Goal: Task Accomplishment & Management: Manage account settings

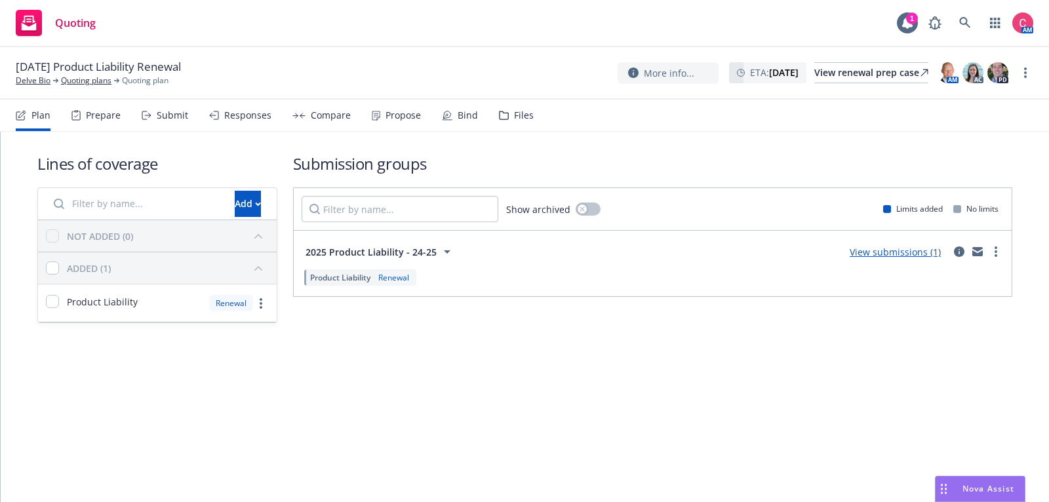
click at [525, 102] on div "Files" at bounding box center [516, 115] width 35 height 31
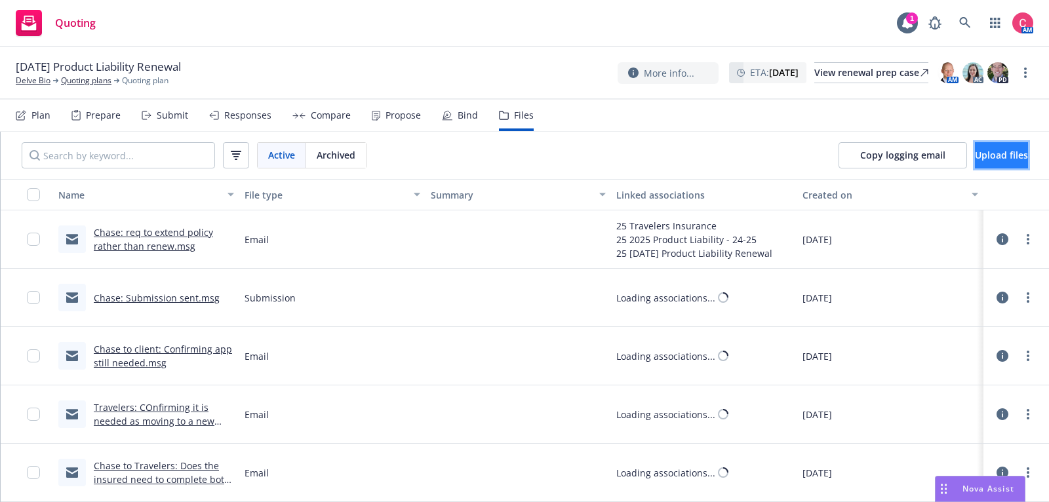
click at [1014, 166] on button "Upload files" at bounding box center [1001, 155] width 53 height 26
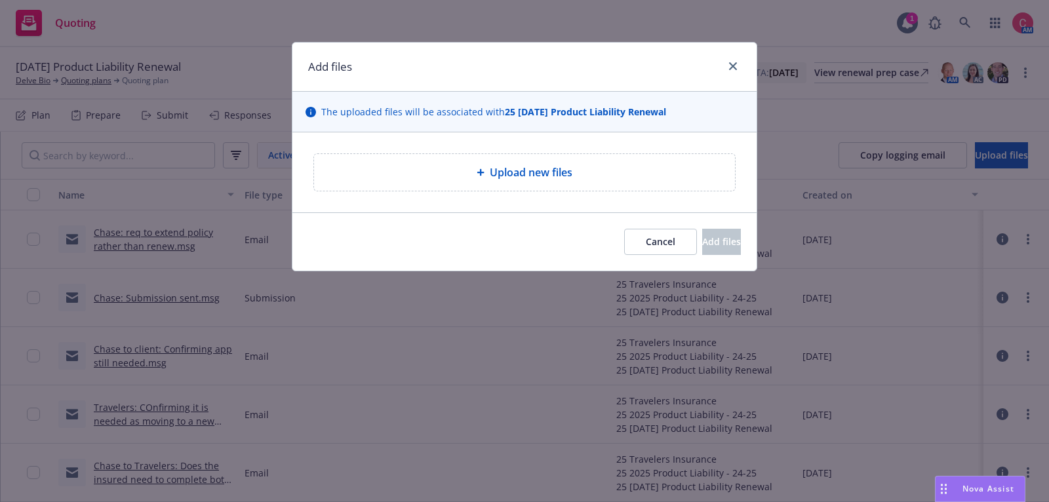
click at [540, 147] on div "Upload new files" at bounding box center [524, 172] width 464 height 80
click at [540, 168] on span "Upload new files" at bounding box center [531, 173] width 83 height 16
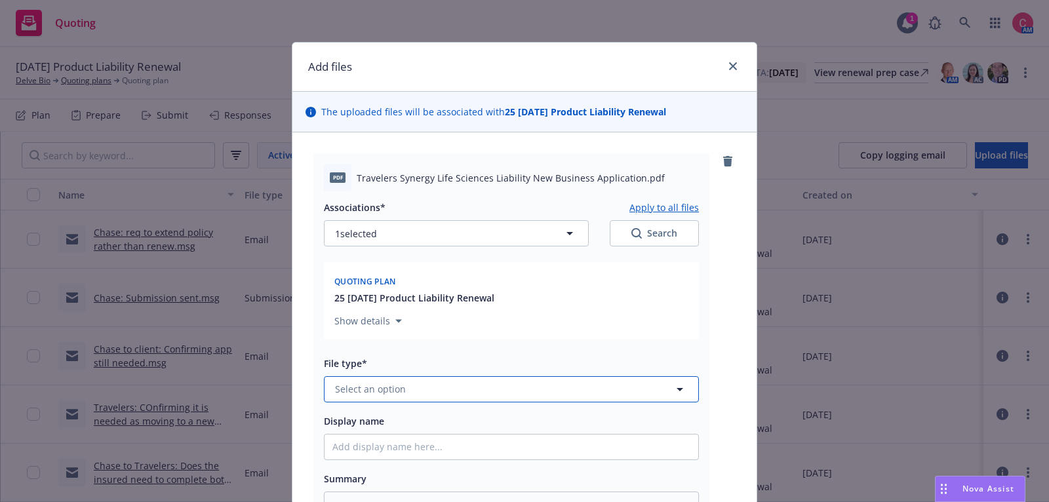
click at [580, 393] on button "Select an option" at bounding box center [511, 389] width 375 height 26
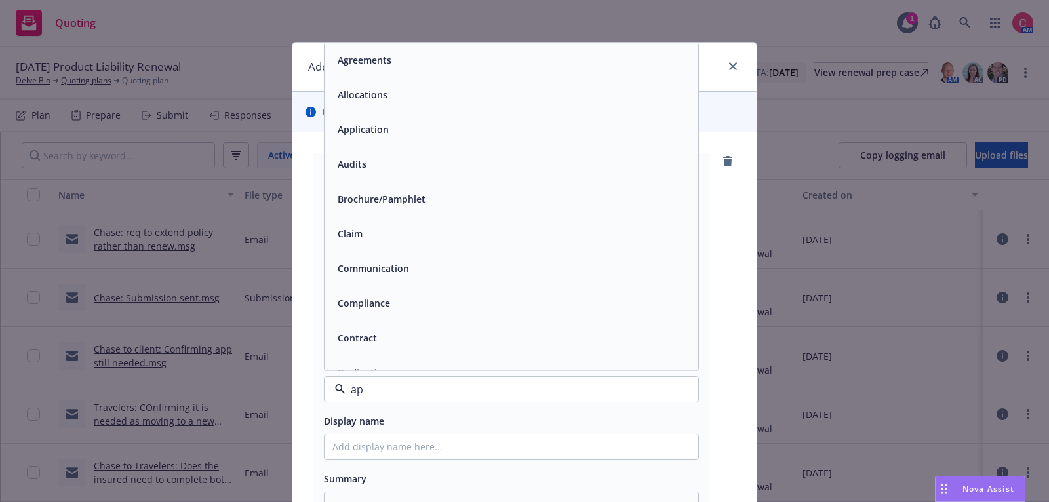
type input "app"
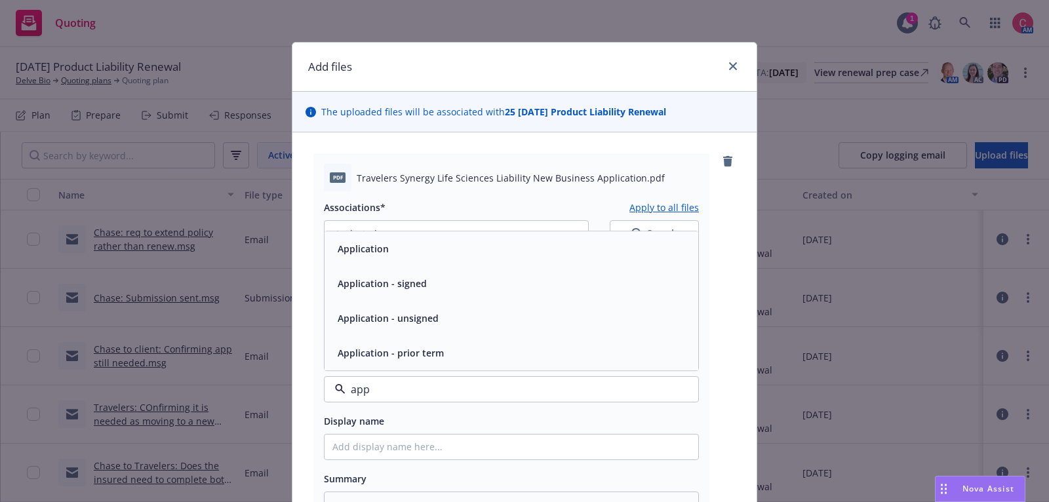
click at [559, 269] on div "Application - signed" at bounding box center [512, 283] width 374 height 35
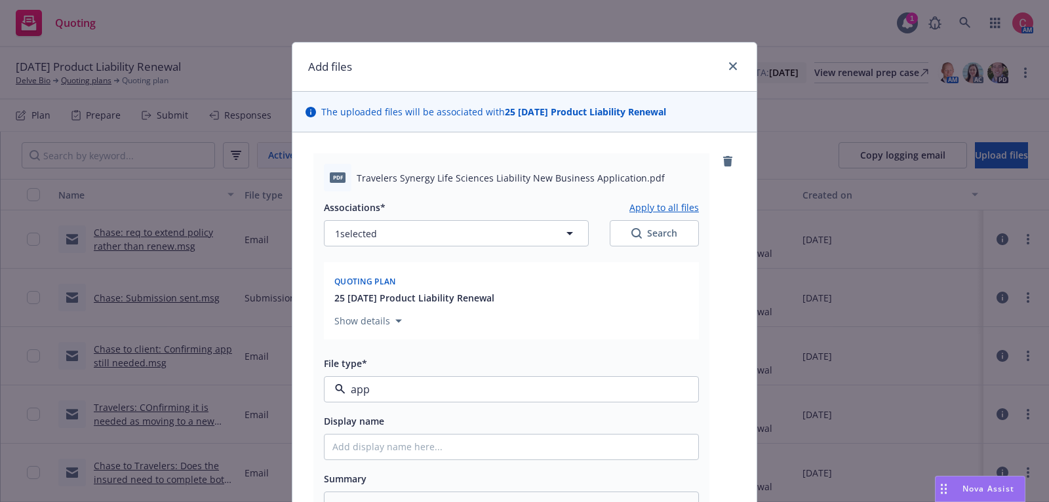
type textarea "x"
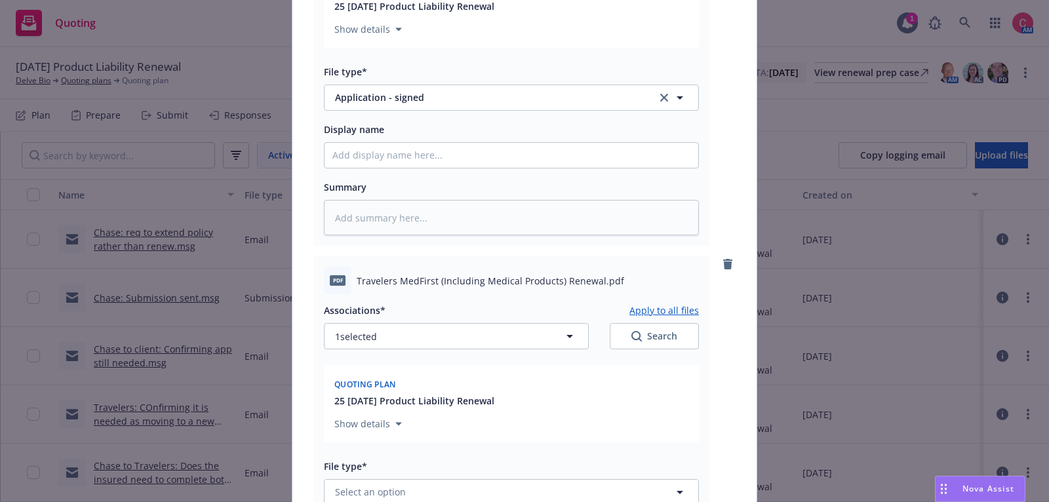
scroll to position [445, 0]
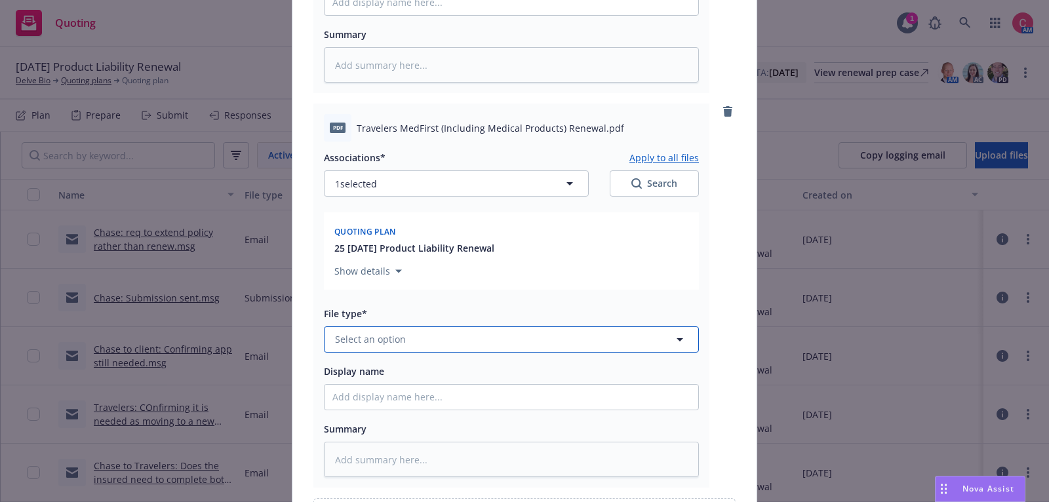
click at [512, 340] on button "Select an option" at bounding box center [511, 340] width 375 height 26
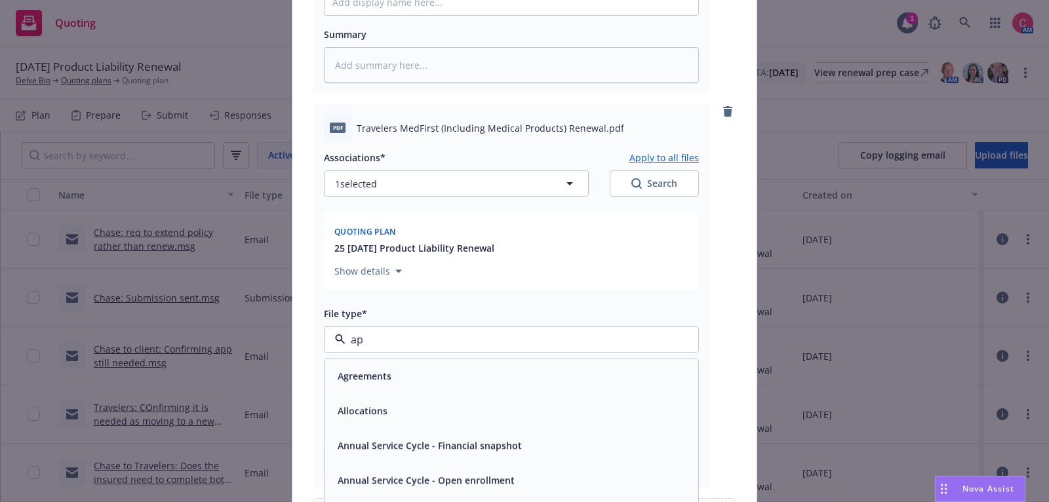
type input "app"
click at [500, 393] on div "Application - signed" at bounding box center [512, 410] width 374 height 35
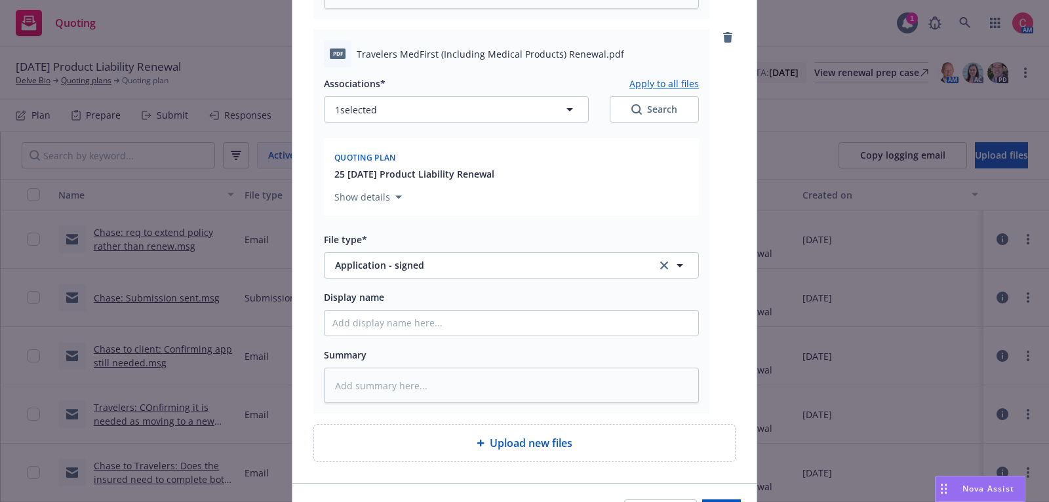
scroll to position [599, 0]
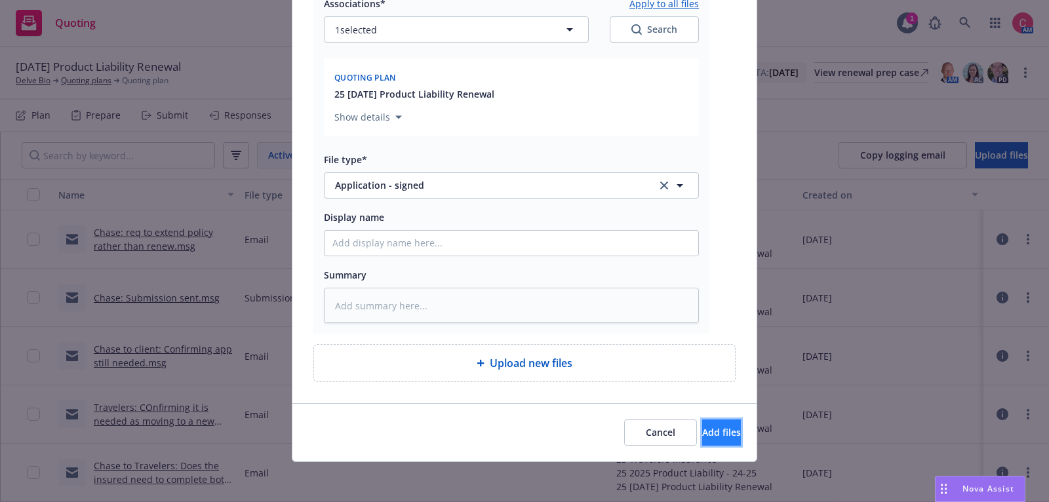
click at [732, 434] on button "Add files" at bounding box center [721, 433] width 39 height 26
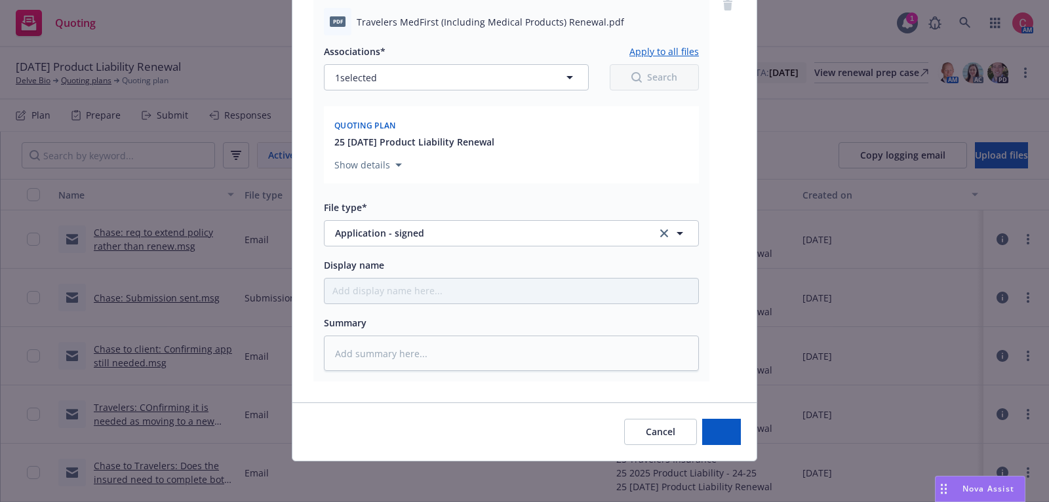
scroll to position [0, 0]
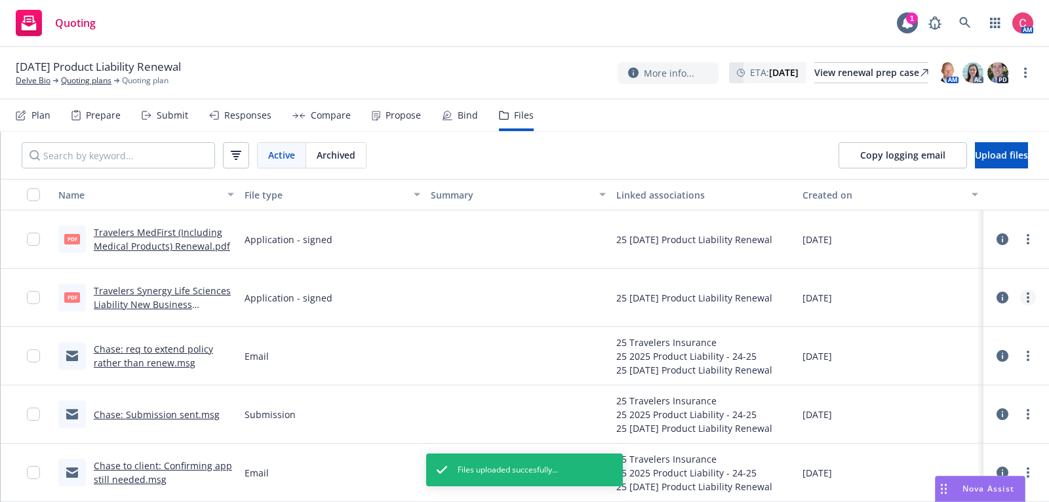
click at [1028, 302] on link "more" at bounding box center [1028, 298] width 16 height 16
click at [987, 378] on link "Edit" at bounding box center [970, 376] width 130 height 26
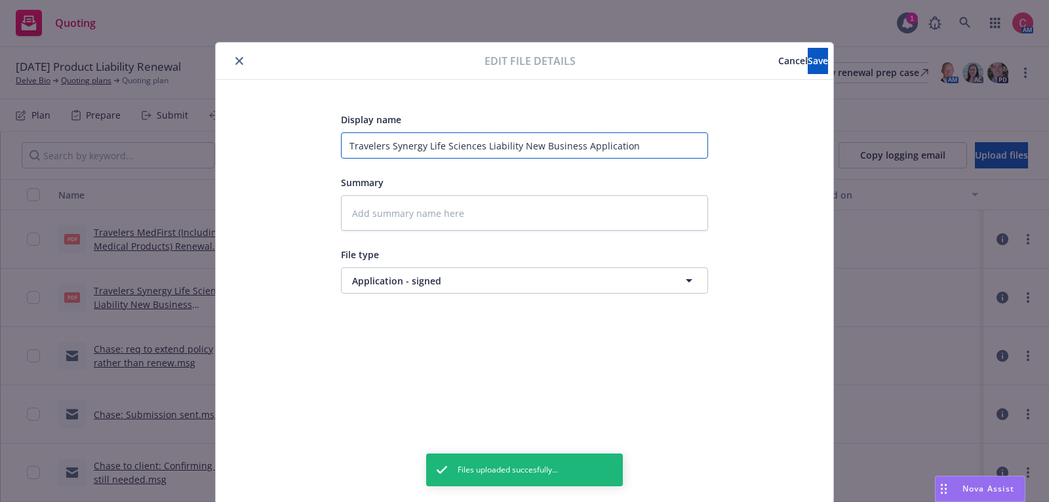
drag, startPoint x: 347, startPoint y: 141, endPoint x: 643, endPoint y: 139, distance: 295.7
click at [643, 139] on input "Travelers Synergy Life Sciences Liability New Business Application" at bounding box center [524, 145] width 367 height 26
type textarea "x"
type input "["
type textarea "x"
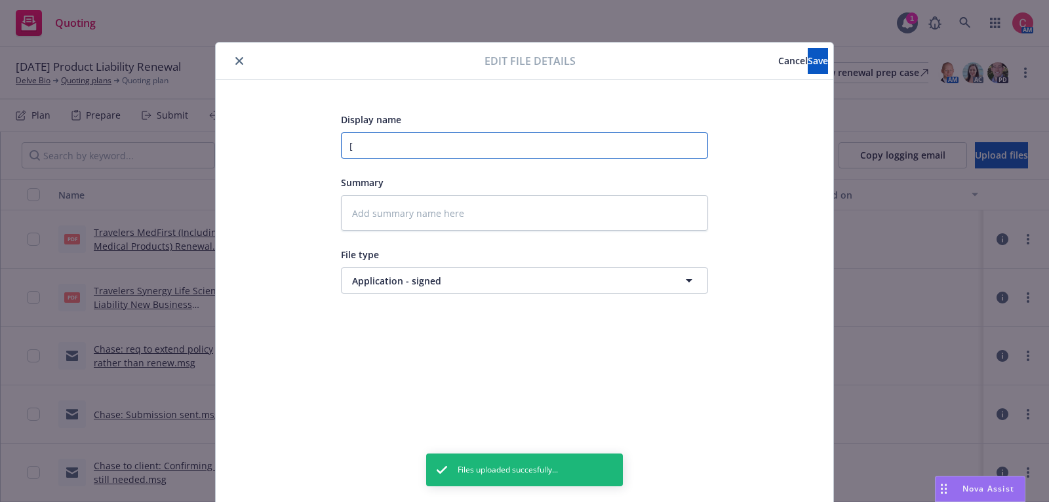
type input "[C"
type textarea "x"
type input "[CO"
type textarea "x"
type input "[COM"
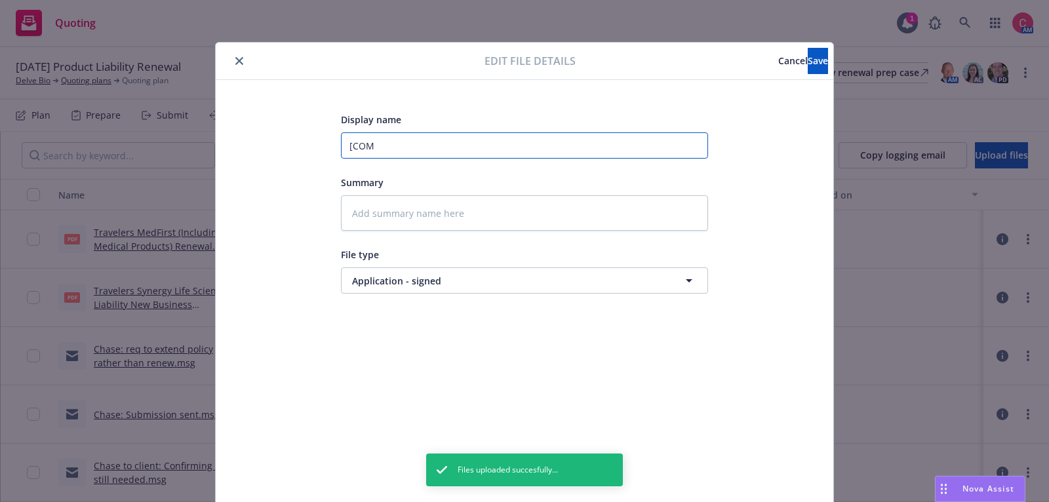
type textarea "x"
type input "[COMP"
type textarea "x"
type input "[COMPL"
type textarea "x"
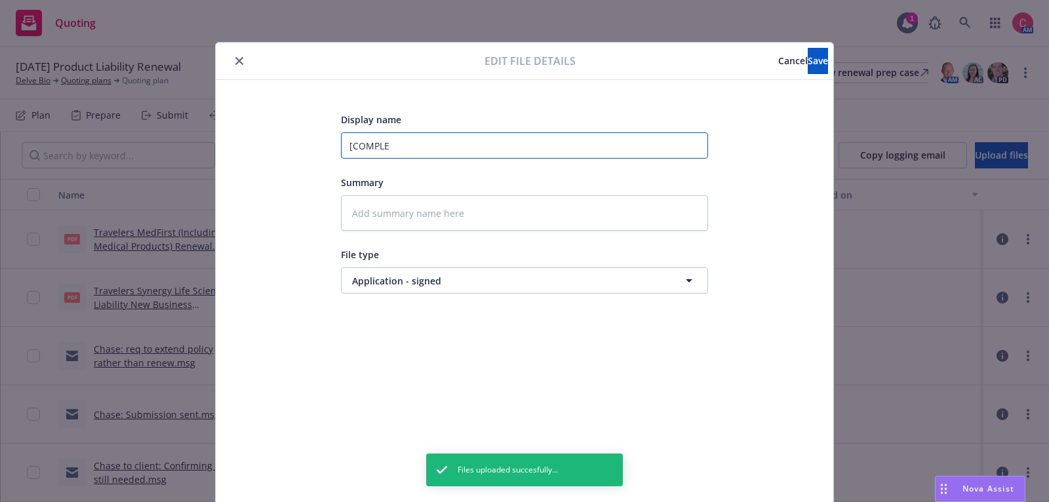
type input "[COMPLET"
type textarea "x"
type input "[COMPLETE"
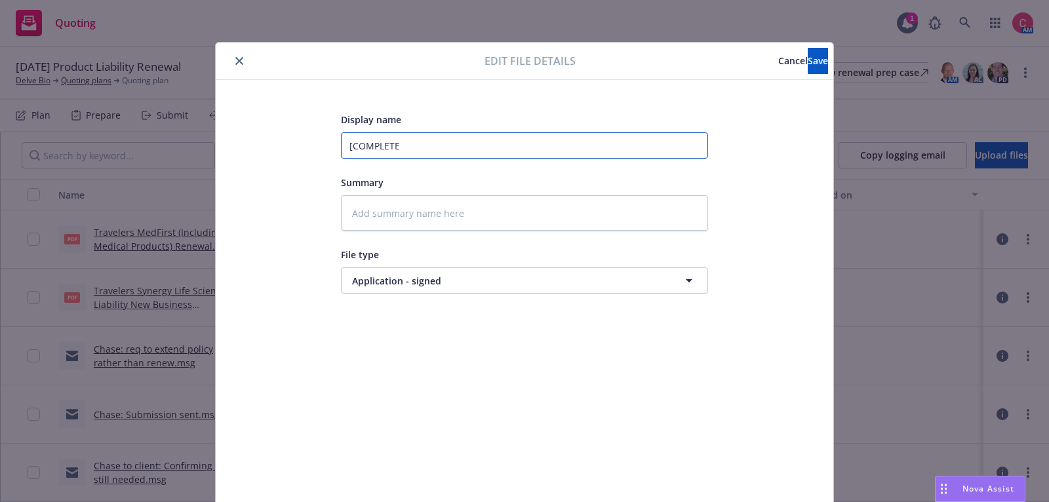
type textarea "x"
type input "[COMPLETED"
type textarea "x"
type input "[COMPLETED]"
type textarea "x"
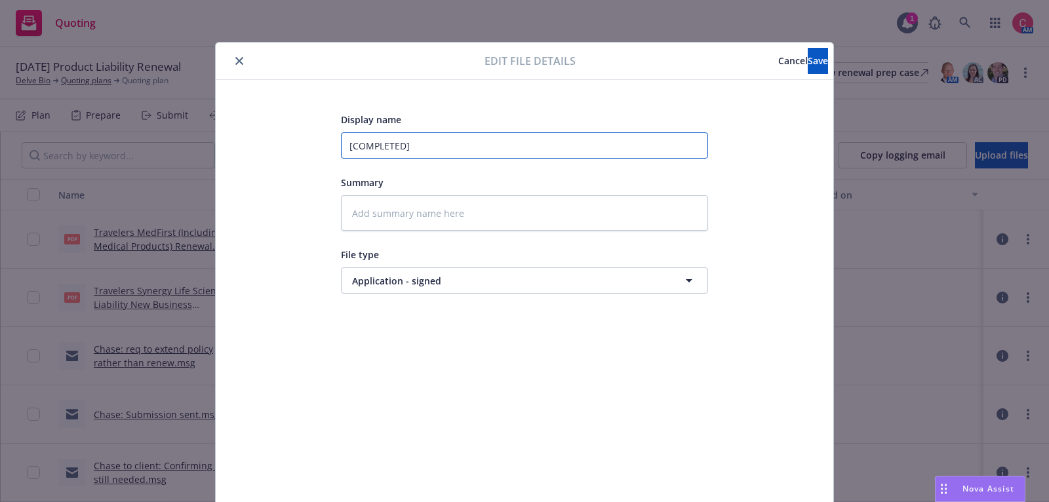
type input "[COMPLETED]"
type textarea "x"
type input "[COMPLETED] 2"
type textarea "x"
type input "[COMPLETED] 25"
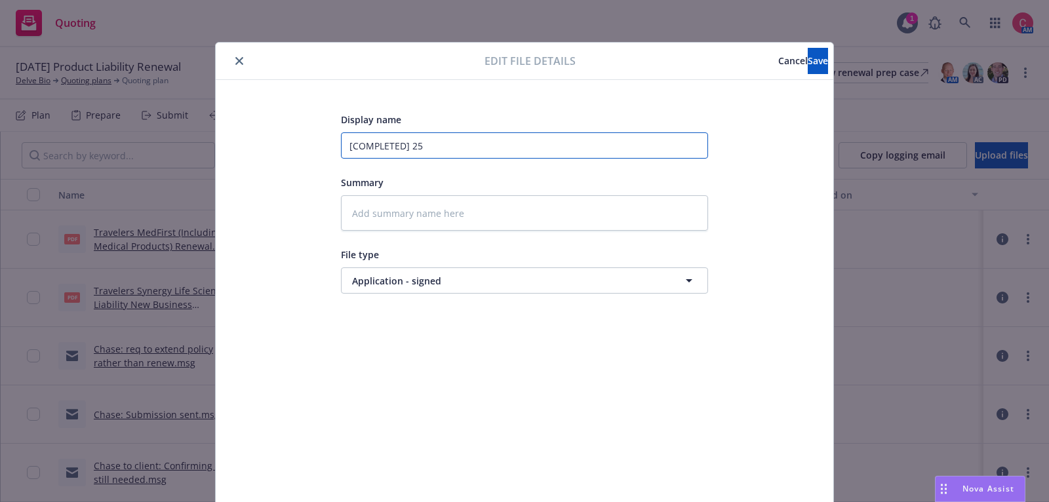
type textarea "x"
type input "[COMPLETED] 25"
paste input "Travelers Synergy Life Sciences Liability New Business Application"
type textarea "x"
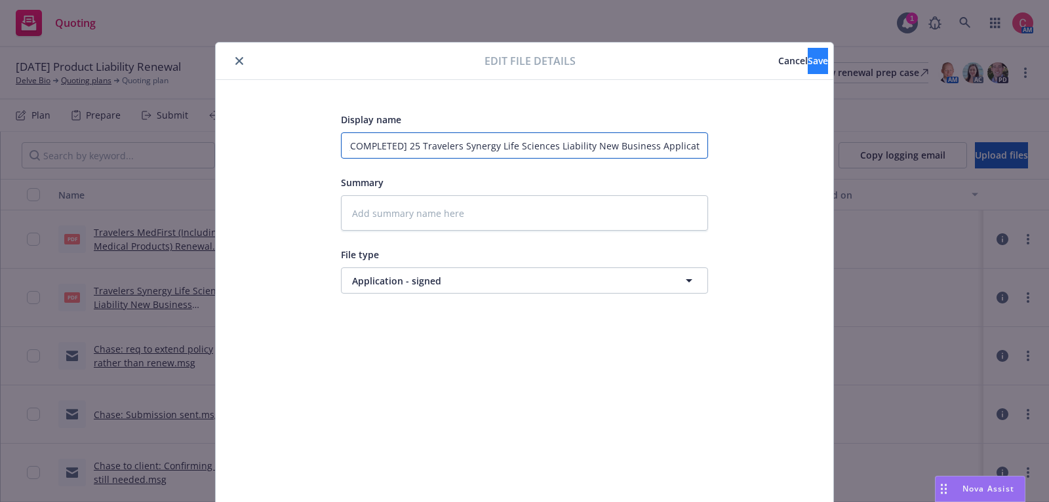
type input "[COMPLETED] 25 Travelers Synergy Life Sciences Liability New Business Applicati…"
click at [808, 59] on span "Save" at bounding box center [818, 60] width 20 height 12
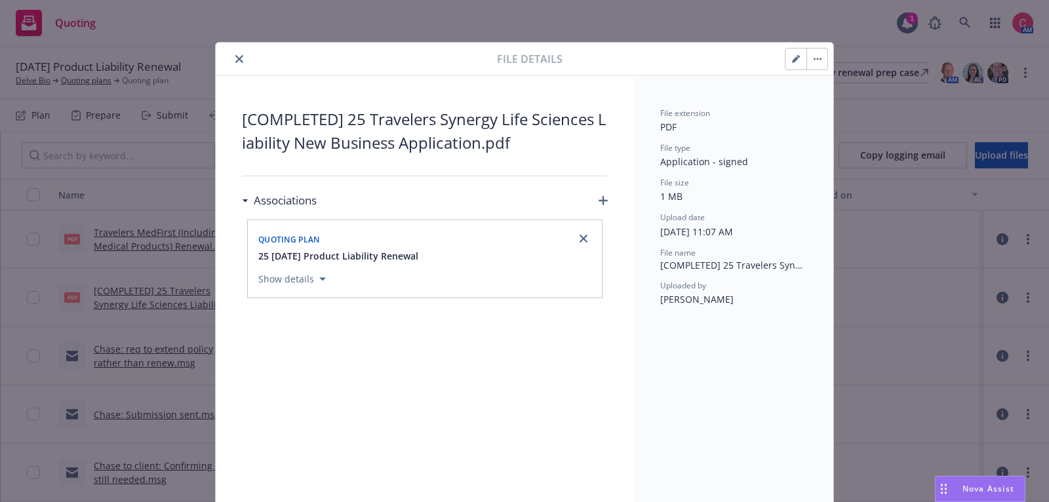
click at [238, 60] on icon "close" at bounding box center [239, 59] width 8 height 8
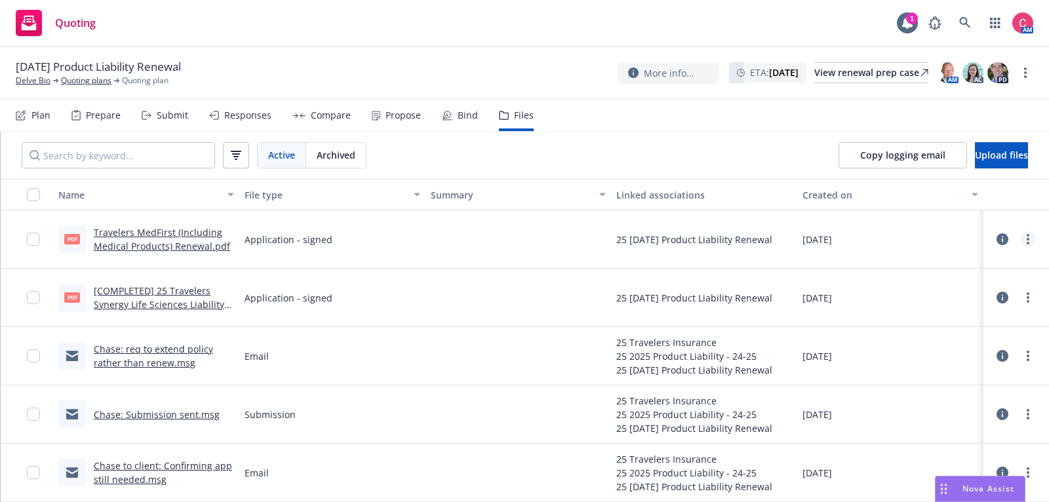
click at [1028, 239] on circle "more" at bounding box center [1028, 239] width 3 height 3
click at [977, 324] on link "Edit" at bounding box center [970, 318] width 130 height 26
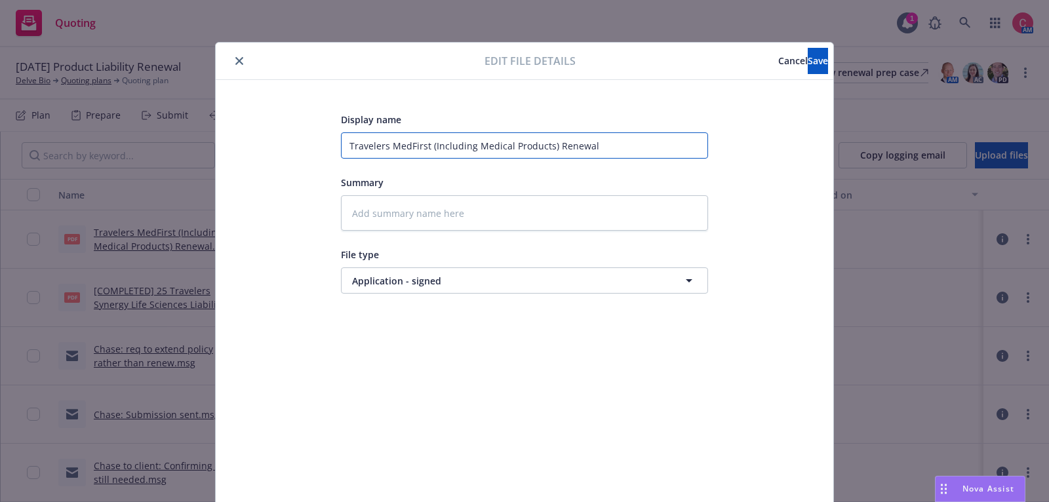
click at [356, 147] on input "Travelers MedFirst (Including Medical Products) Renewal" at bounding box center [524, 145] width 367 height 26
type textarea "x"
type input ";"
type textarea "x"
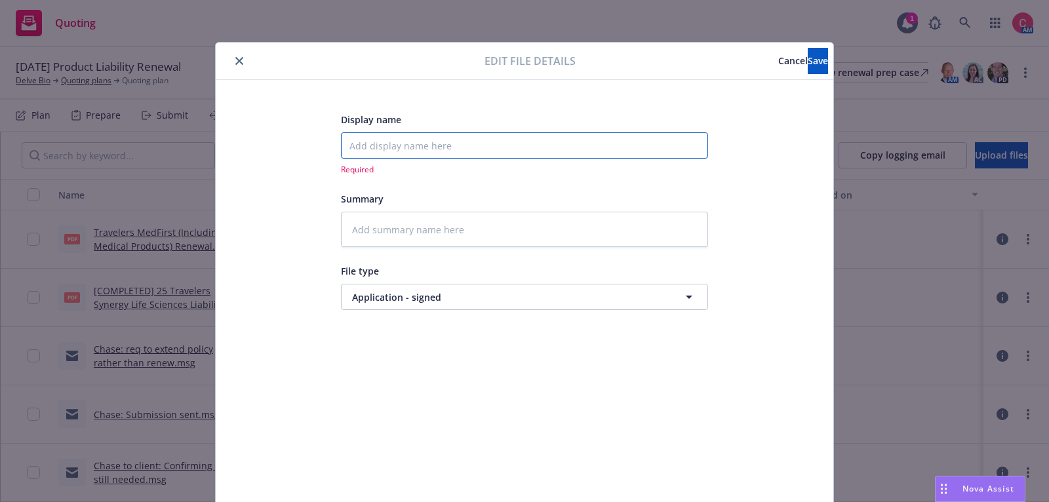
type textarea "x"
type input "["
type textarea "x"
type input "[C"
type textarea "x"
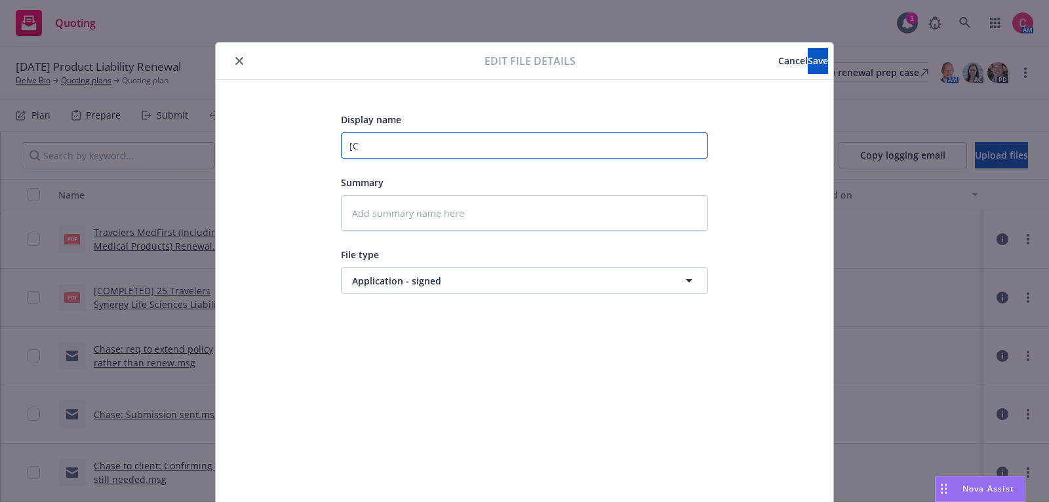
type input "[CO"
type textarea "x"
type input "[COM"
type textarea "x"
type input "[COMP"
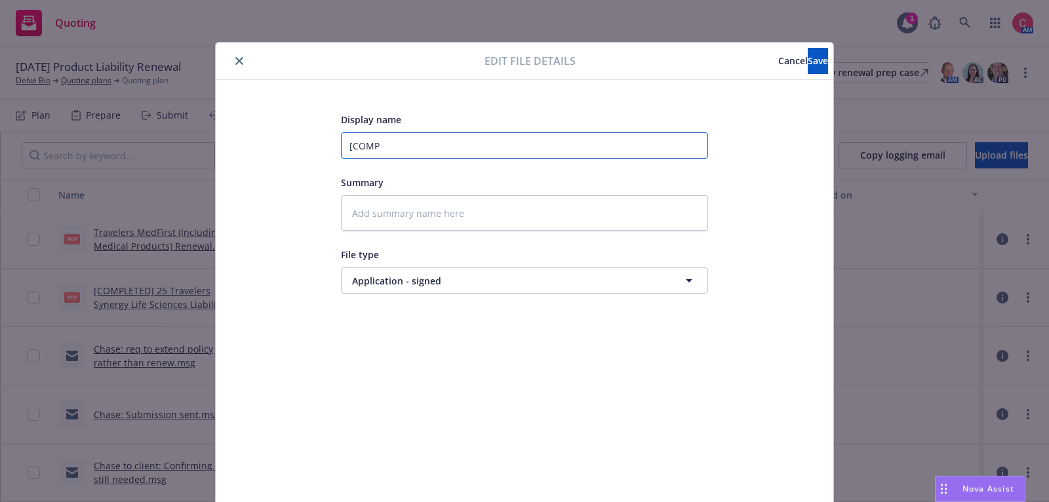
type textarea "x"
type input "[COMPL"
type textarea "x"
type input "[COMPLET"
type textarea "x"
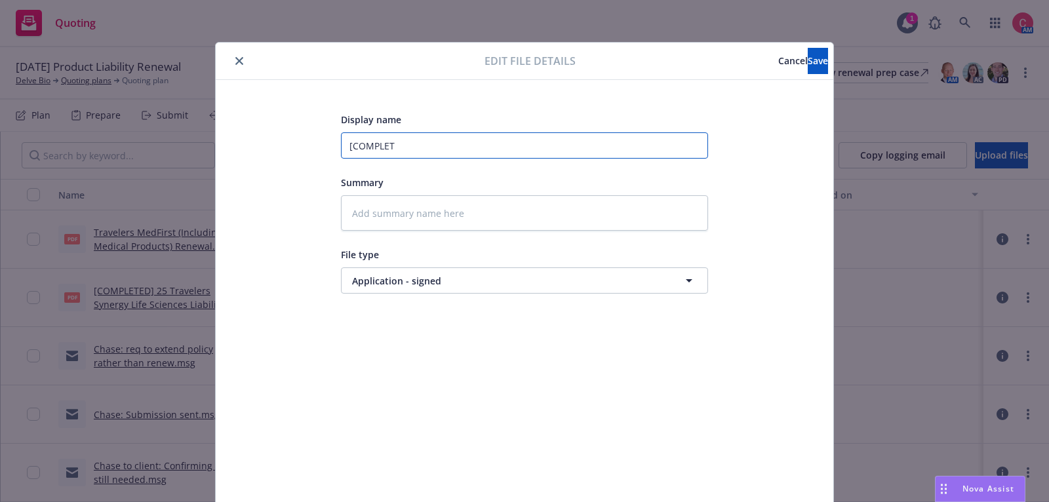
type input "[COMPLETE"
type textarea "x"
type input "[COMPLETED"
type textarea "x"
type input "[COMPLETED]"
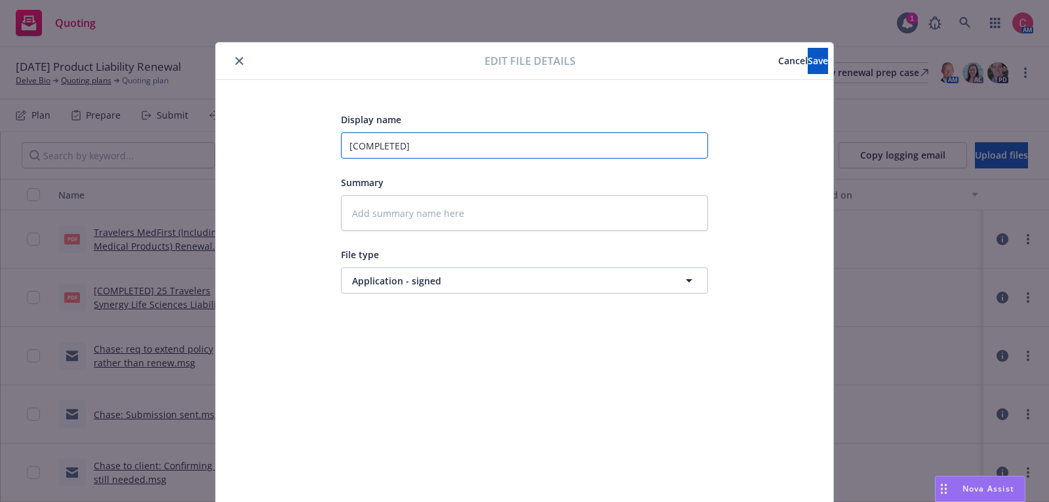
type textarea "x"
type input "[COMPLETED]"
type textarea "x"
type input "[COMPLETED] 2"
type textarea "x"
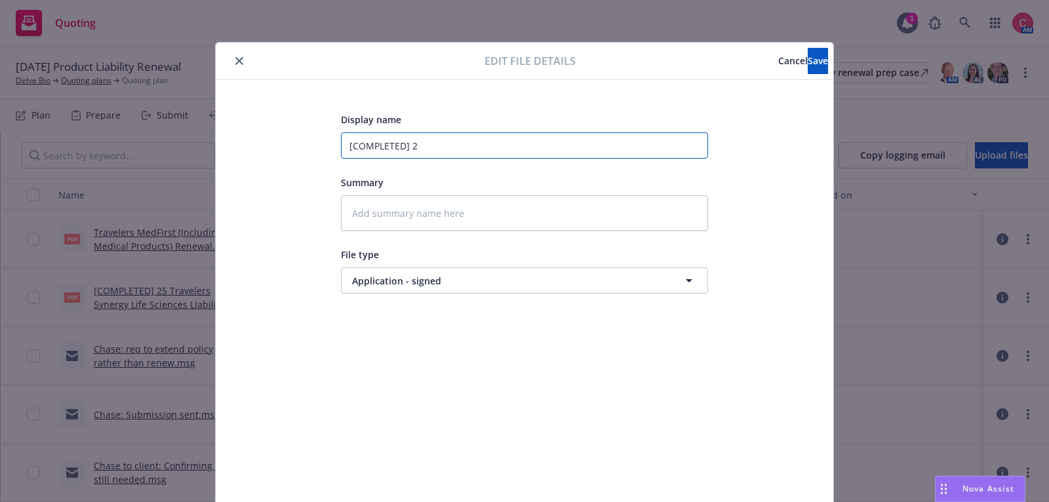
type input "[COMPLETED] 25"
type textarea "x"
type input "[COMPLETED] 25"
paste input "Travelers MedFirst (Including Medical Products) Renewal"
type textarea "x"
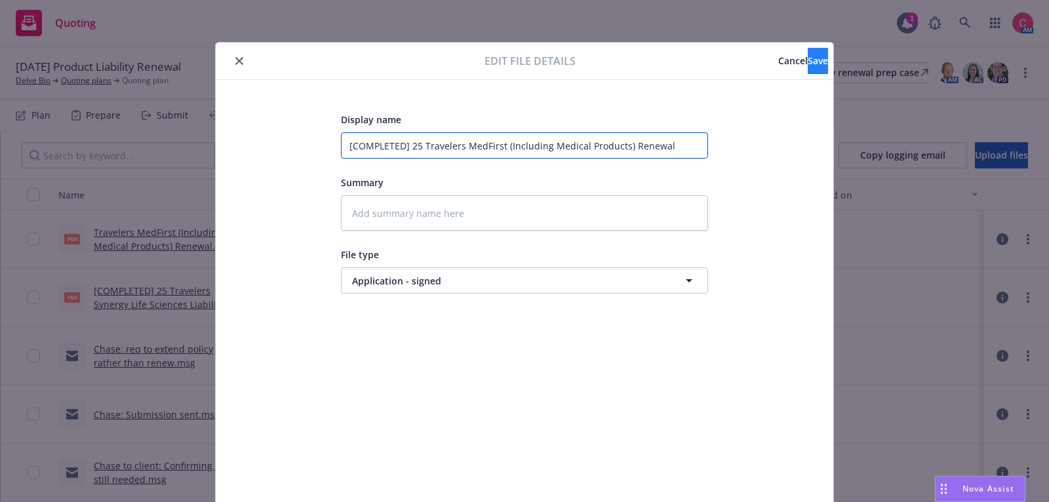
type input "[COMPLETED] 25 Travelers MedFirst (Including Medical Products) Renewal"
click at [810, 62] on button "Save" at bounding box center [818, 61] width 20 height 26
type textarea "x"
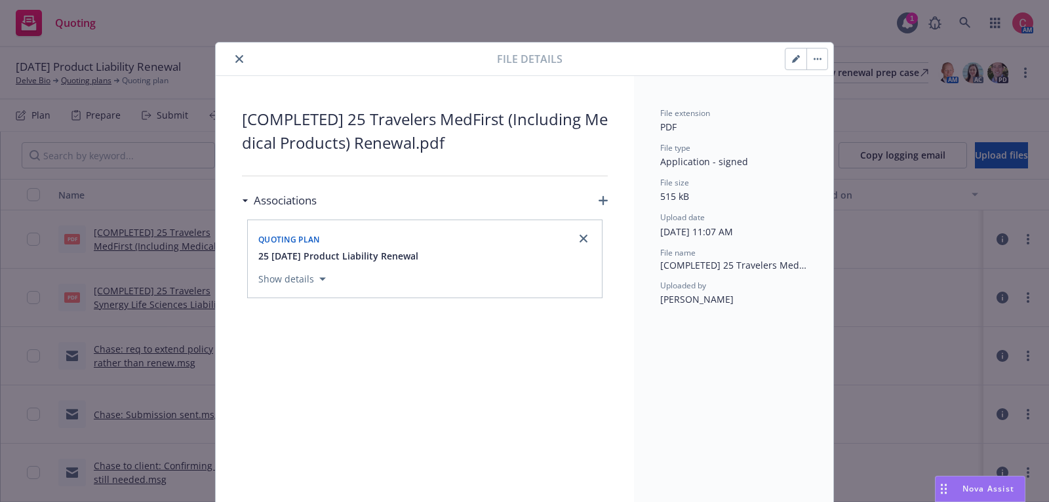
click at [232, 58] on button "close" at bounding box center [239, 59] width 16 height 16
